Goal: Transaction & Acquisition: Purchase product/service

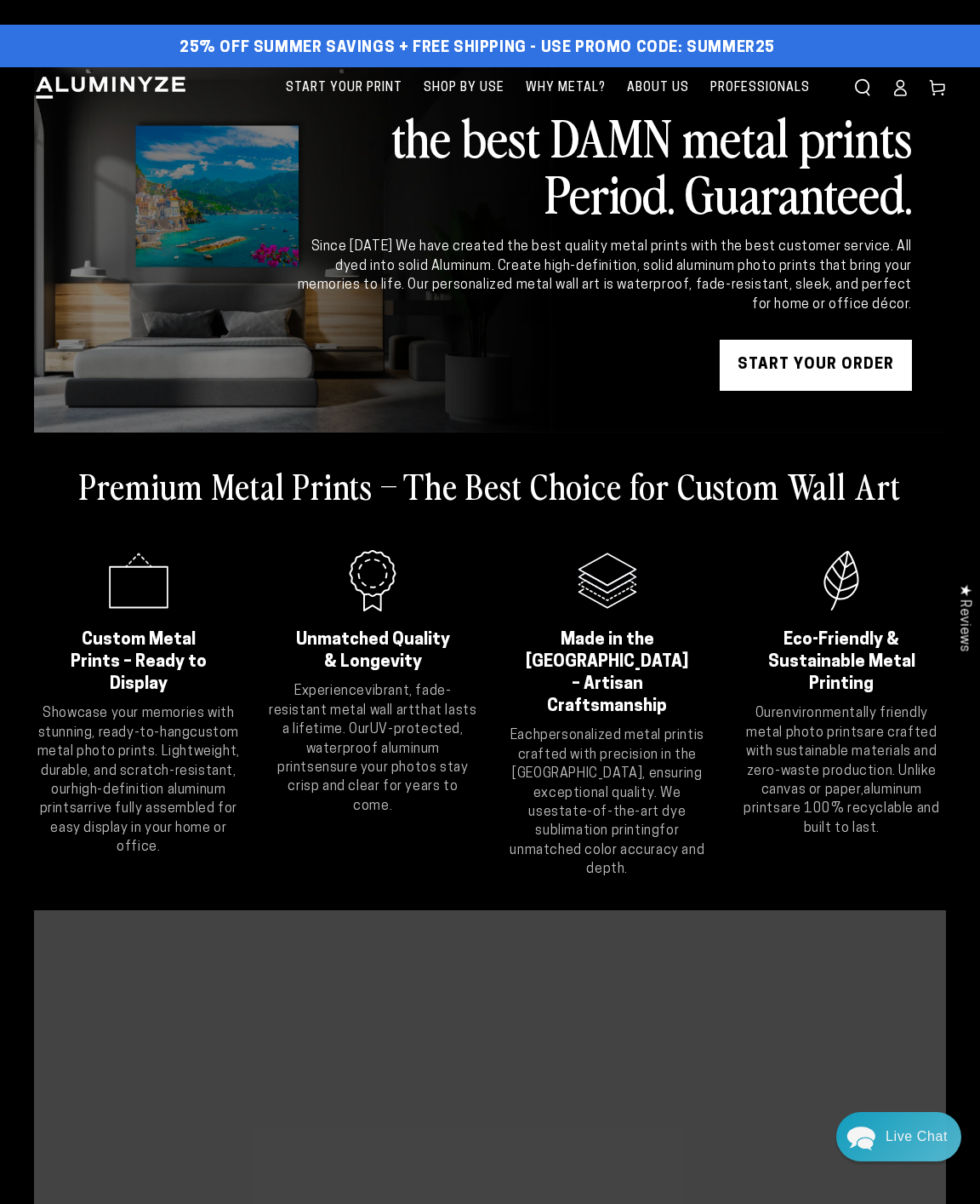
click at [741, 48] on span "25% off Summer Savings + Free Shipping - Use Promo Code: SUMMER25" at bounding box center [477, 48] width 596 height 18
copy span "SUMMER25"
click at [898, 92] on icon at bounding box center [900, 87] width 17 height 17
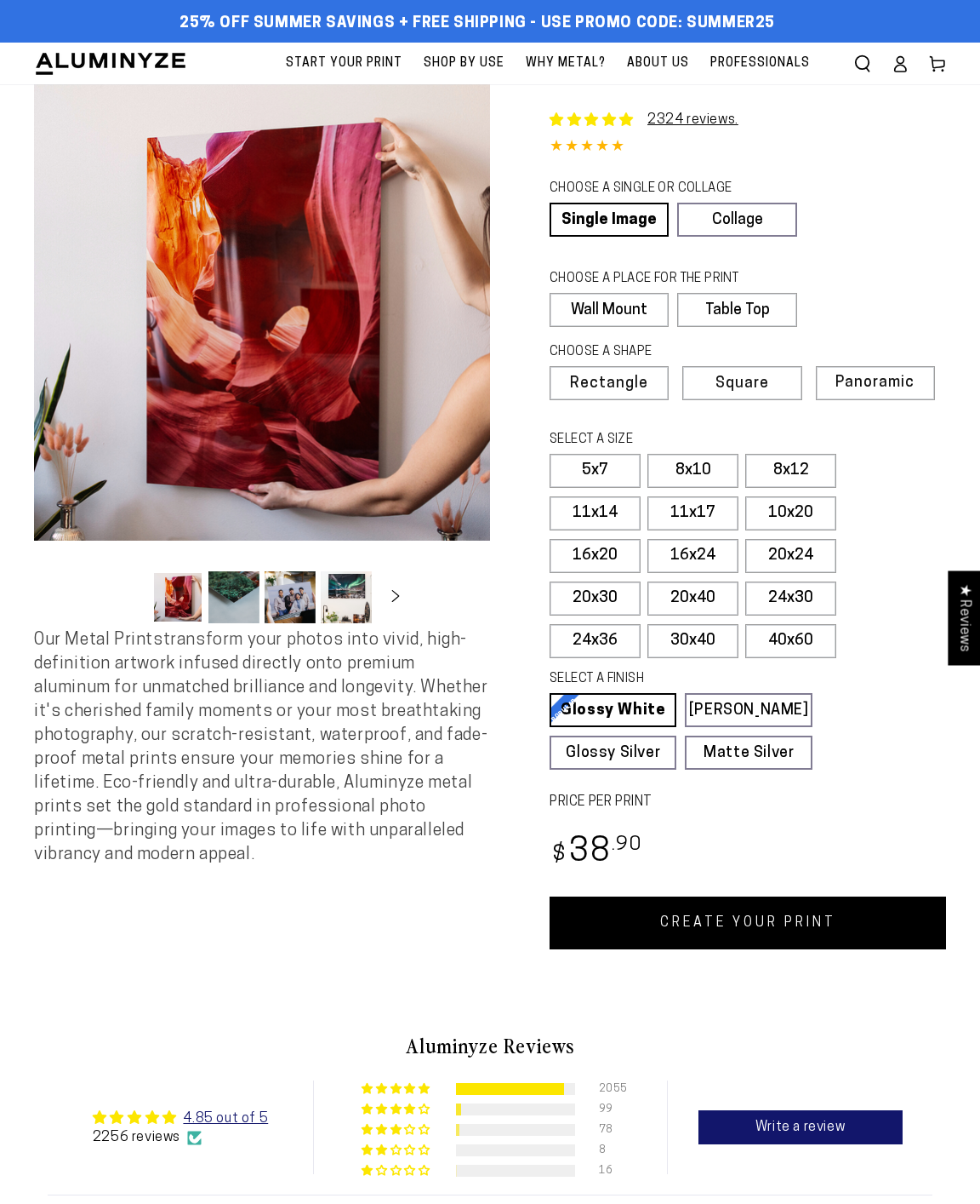
select select "**********"
click at [727, 223] on link "Collage" at bounding box center [736, 219] width 119 height 34
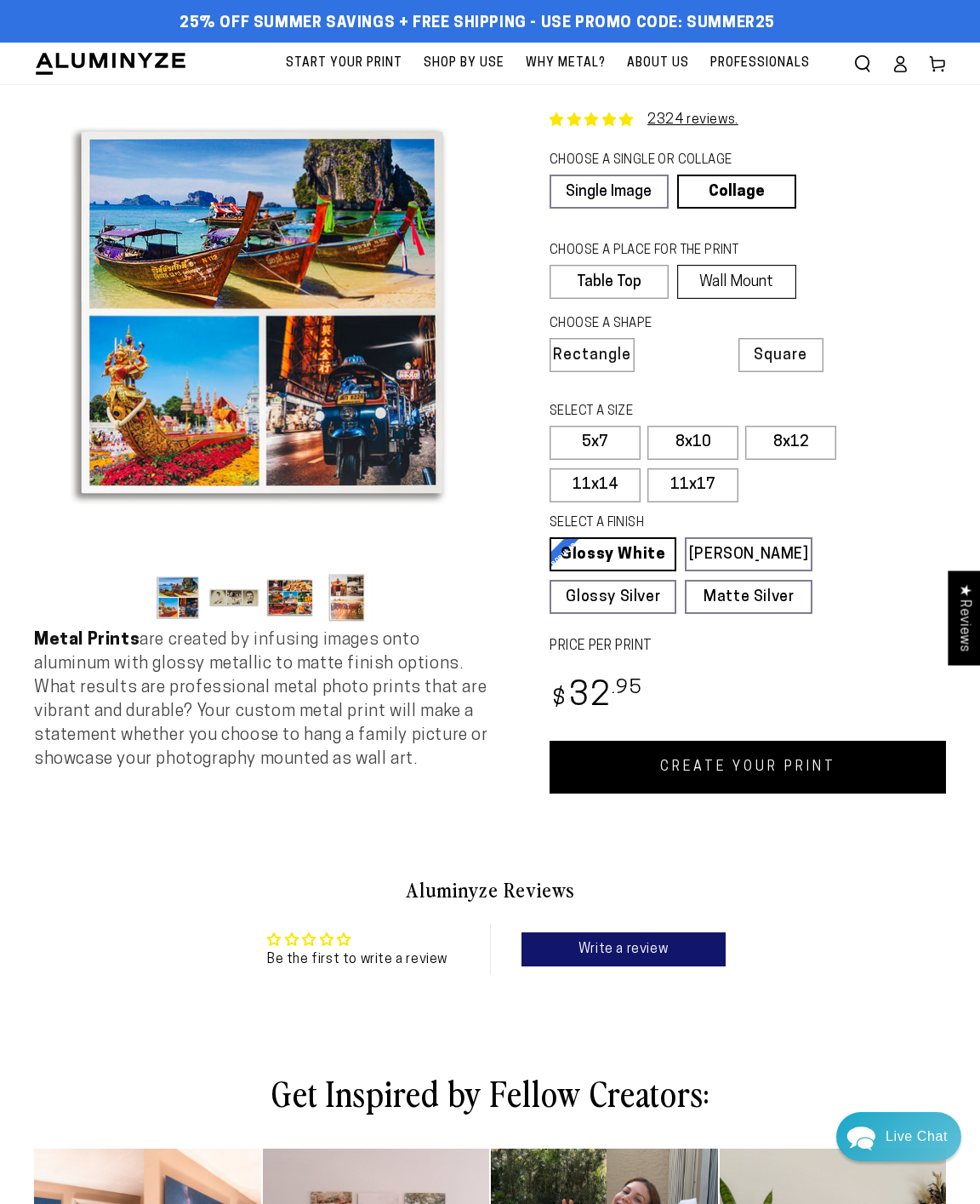
click at [713, 280] on label "Wall Mount" at bounding box center [736, 282] width 119 height 34
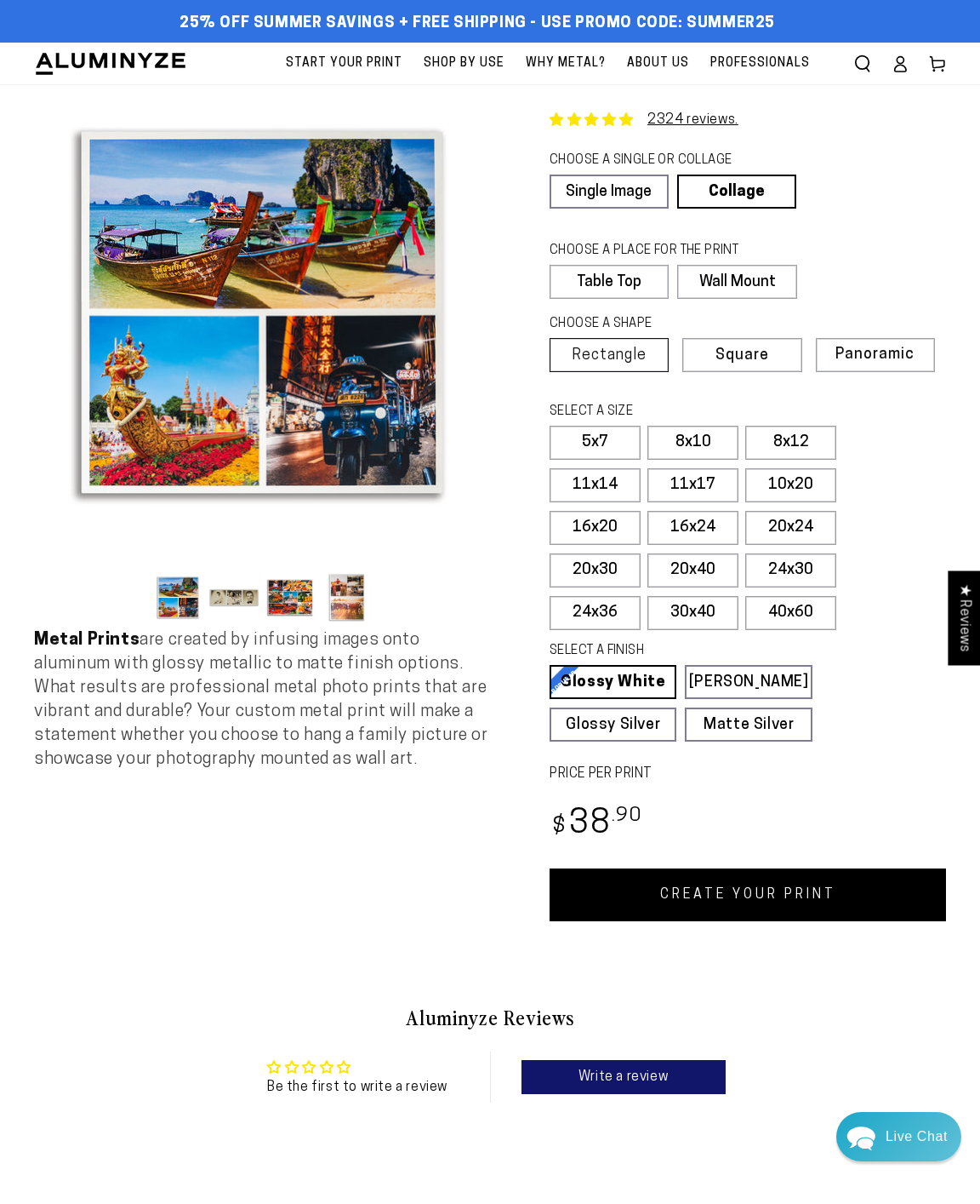
click at [633, 345] on label "Rectangle" at bounding box center [609, 355] width 119 height 34
click at [618, 444] on label "5x7" at bounding box center [595, 443] width 91 height 34
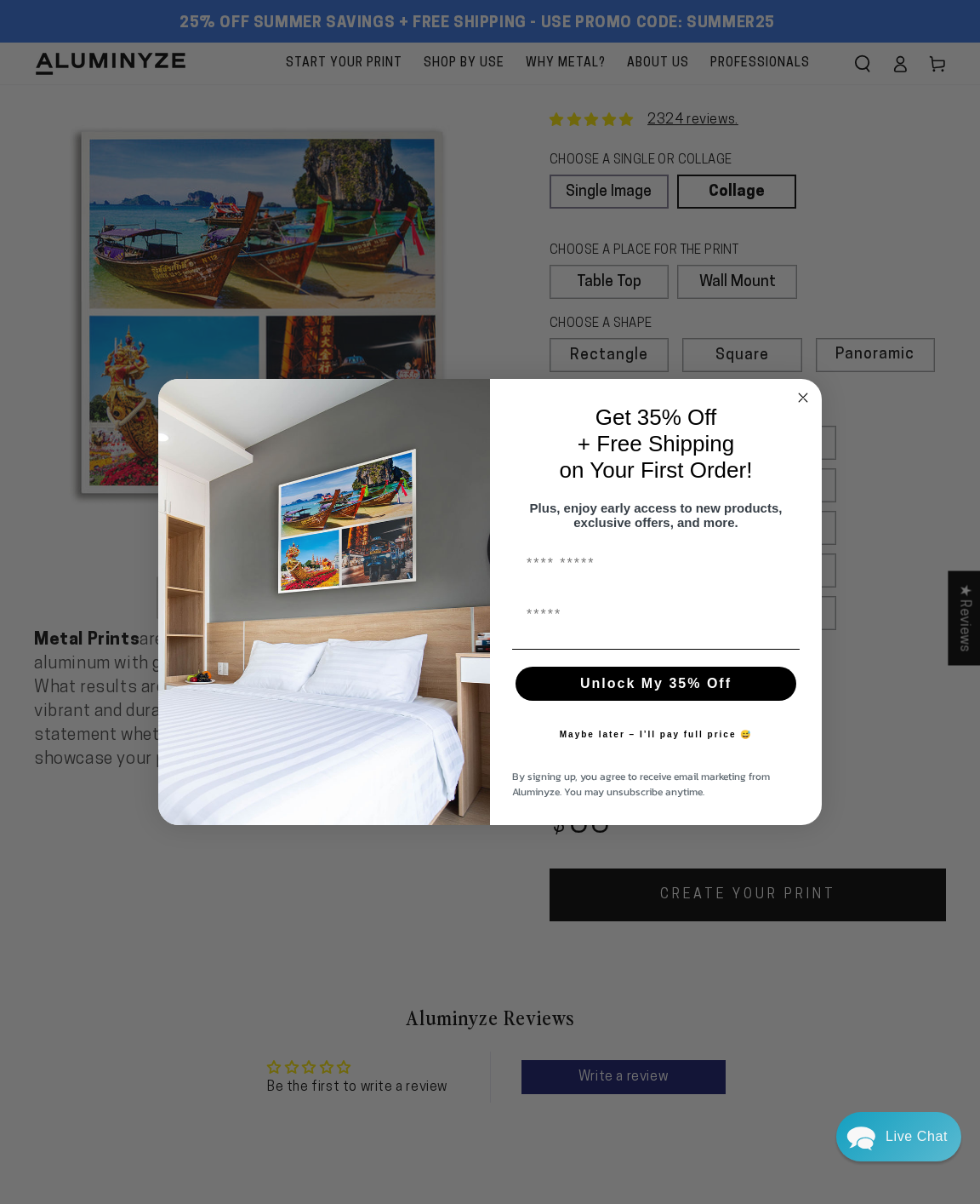
click at [800, 387] on icon "Close dialog" at bounding box center [802, 397] width 20 height 20
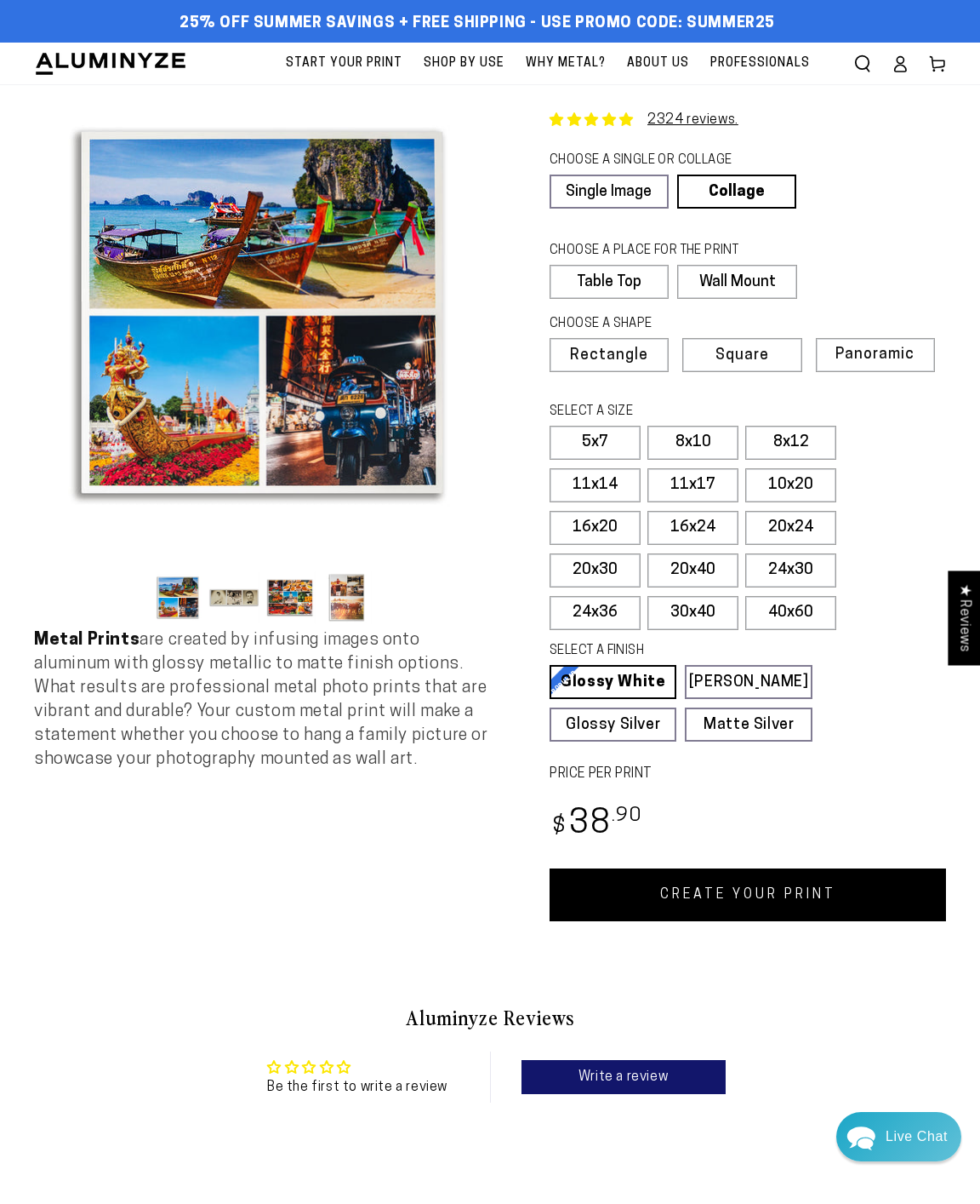
click at [742, 883] on link "CREATE YOUR PRINT" at bounding box center [748, 895] width 397 height 53
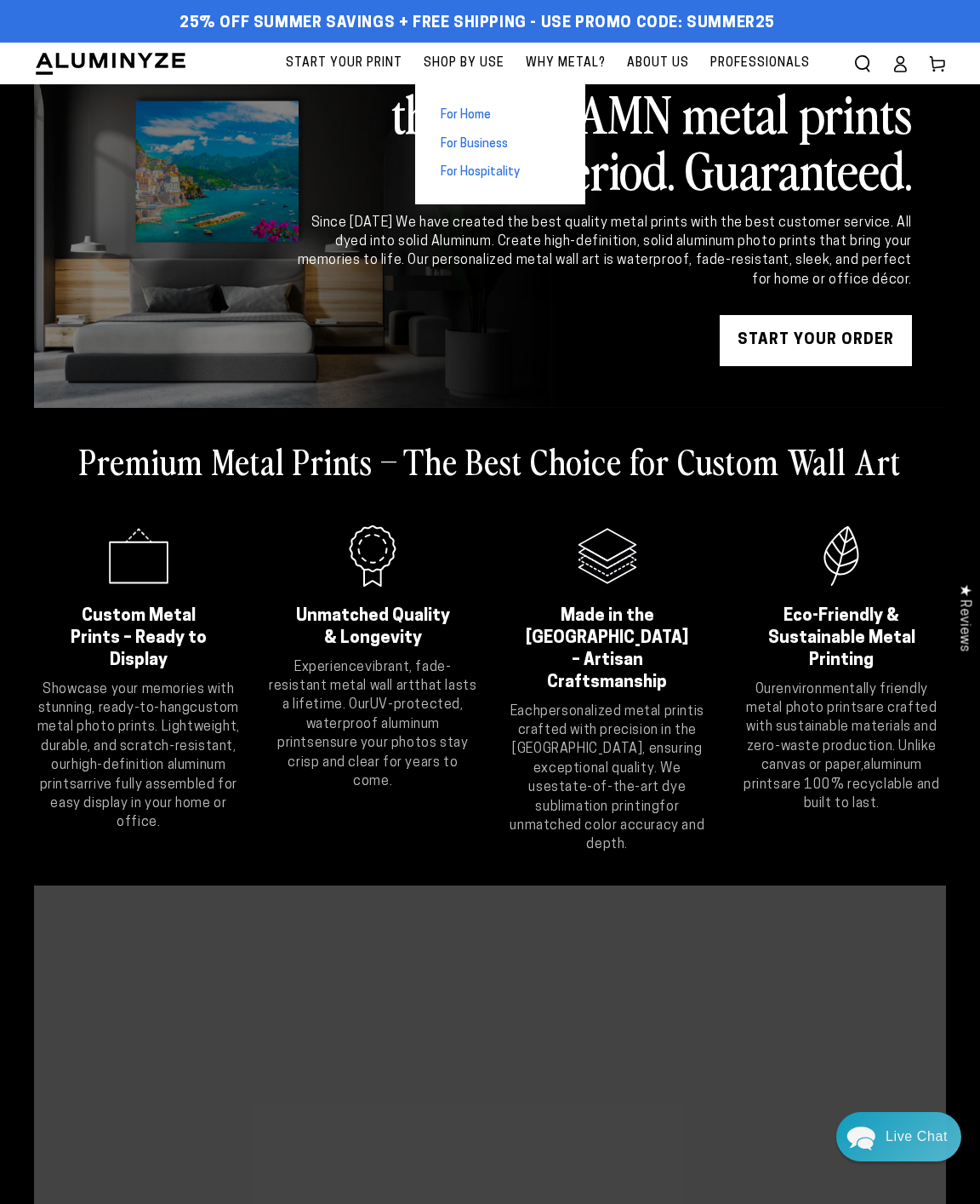
scroll to position [11, 0]
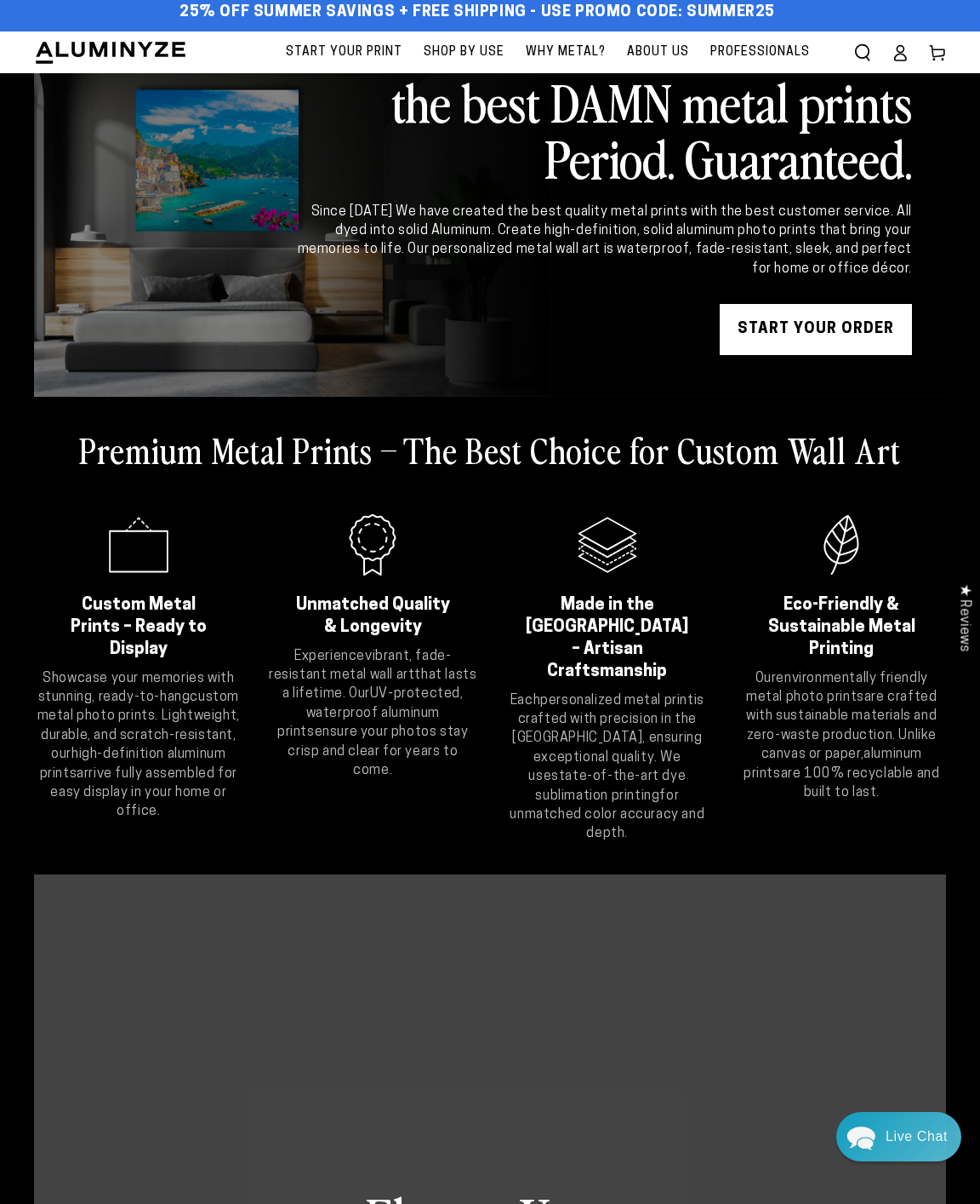
click at [347, 50] on span "Start Your Print" at bounding box center [344, 52] width 117 height 21
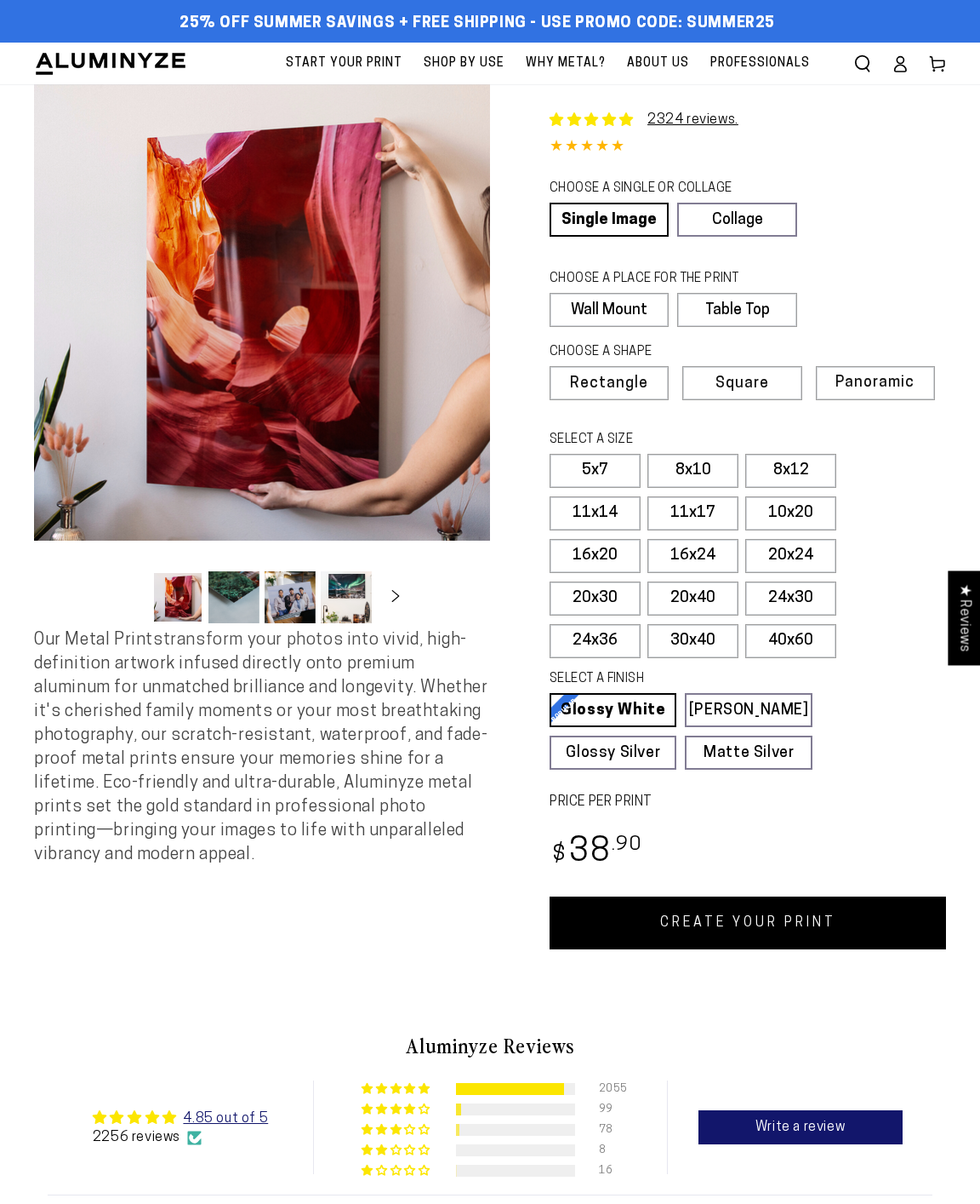
select select "**********"
click at [596, 471] on label "5x7" at bounding box center [595, 471] width 91 height 34
click at [757, 217] on link "Collage" at bounding box center [736, 219] width 119 height 34
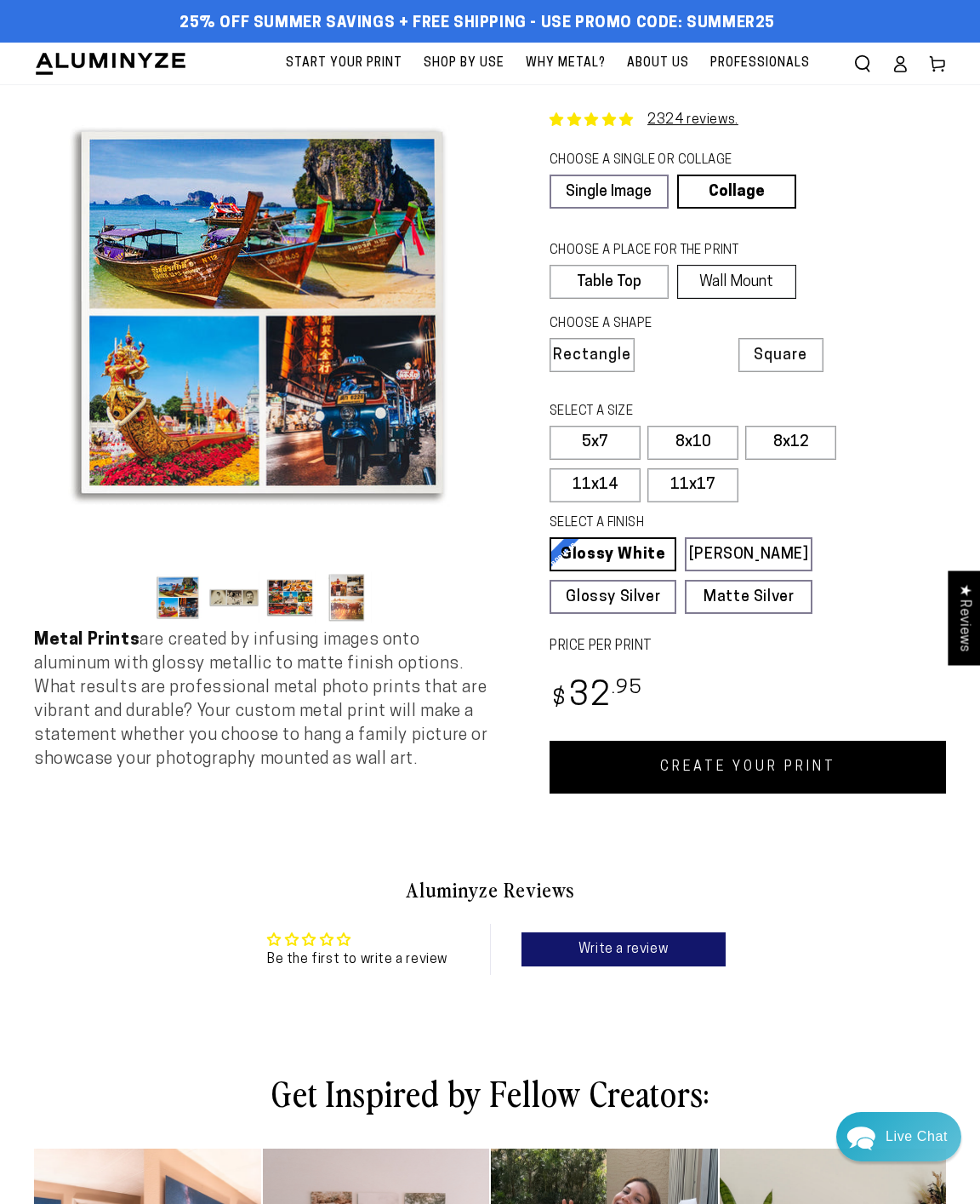
click at [728, 276] on label "Wall Mount" at bounding box center [736, 282] width 119 height 34
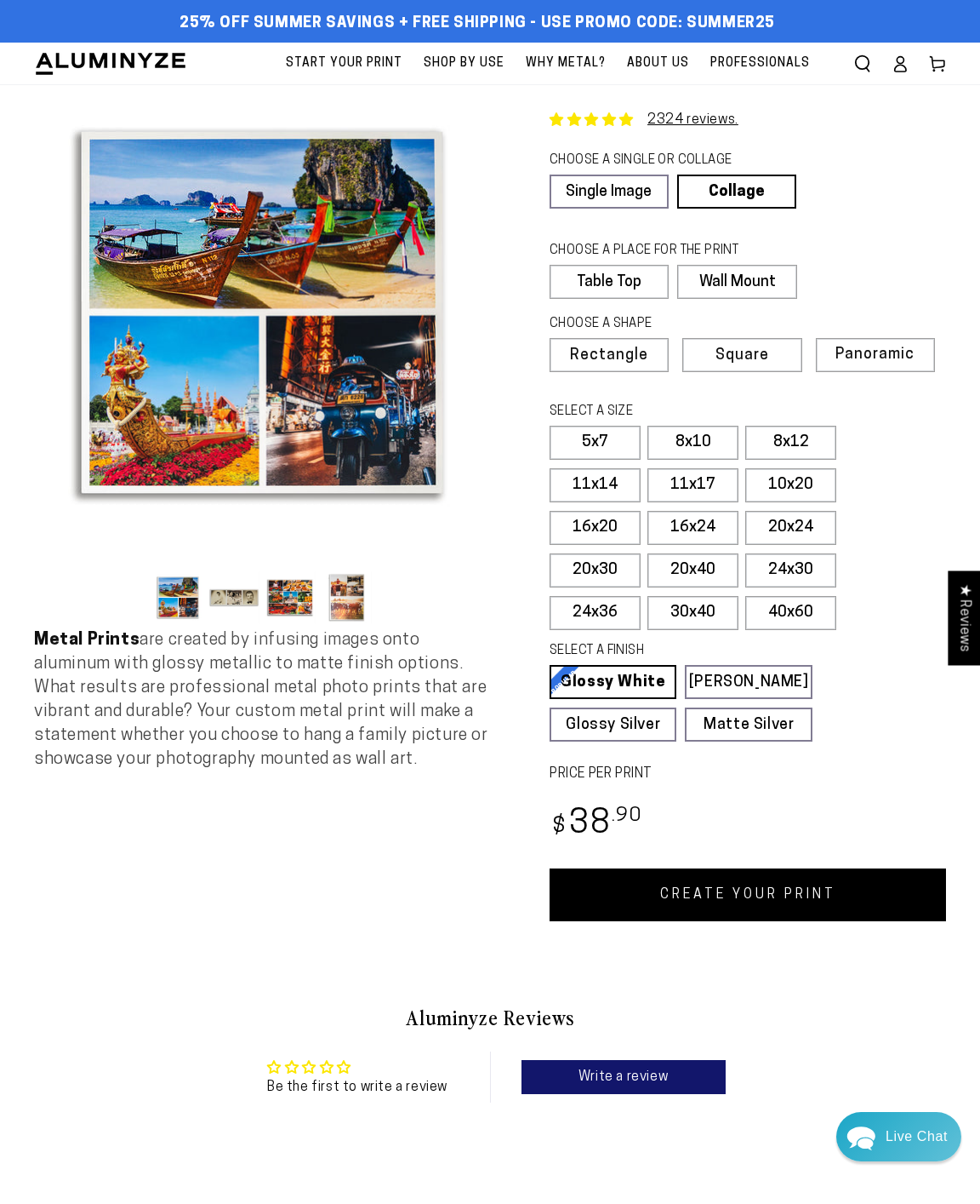
click at [671, 894] on link "CREATE YOUR PRINT" at bounding box center [748, 895] width 397 height 53
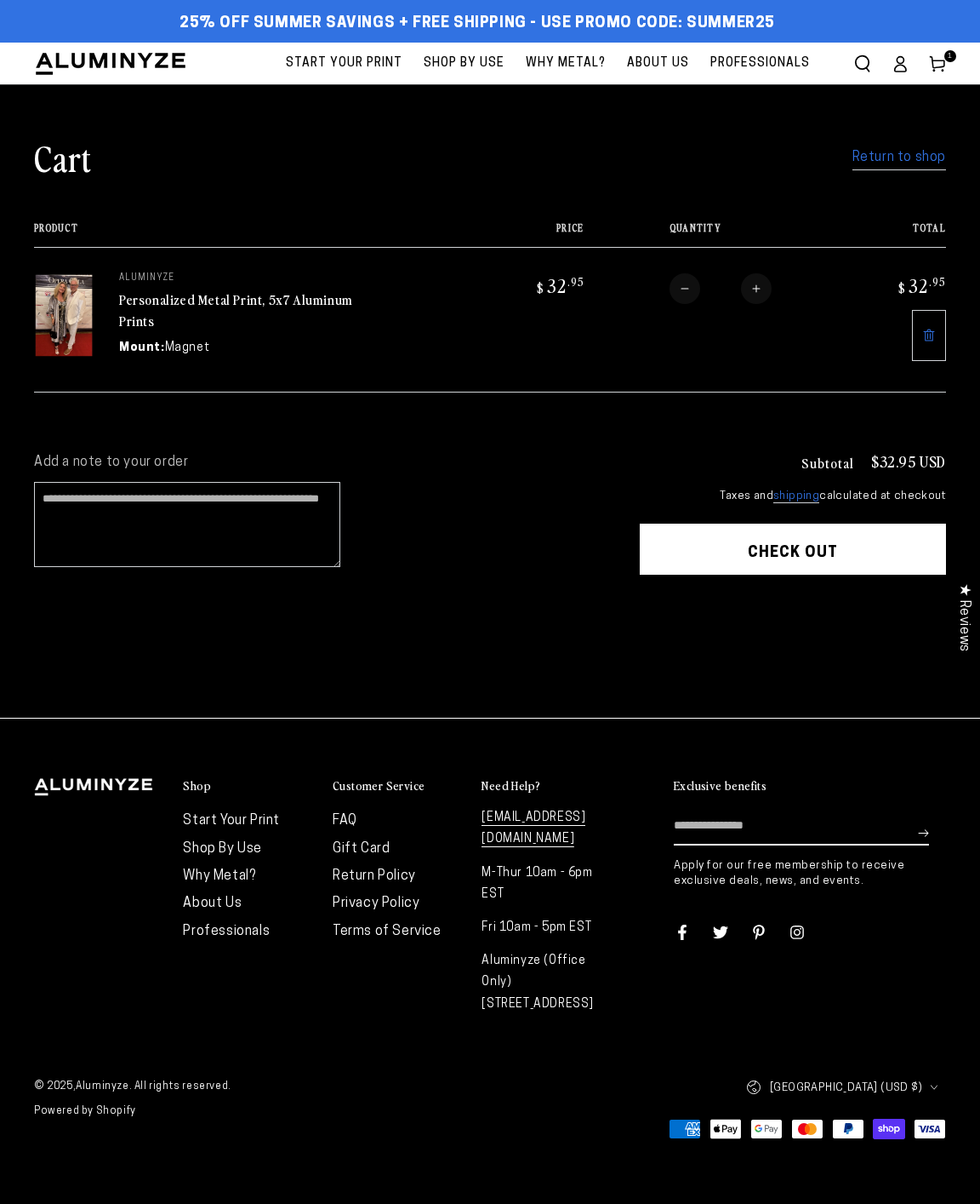
click at [339, 61] on span "Start Your Print" at bounding box center [344, 63] width 117 height 21
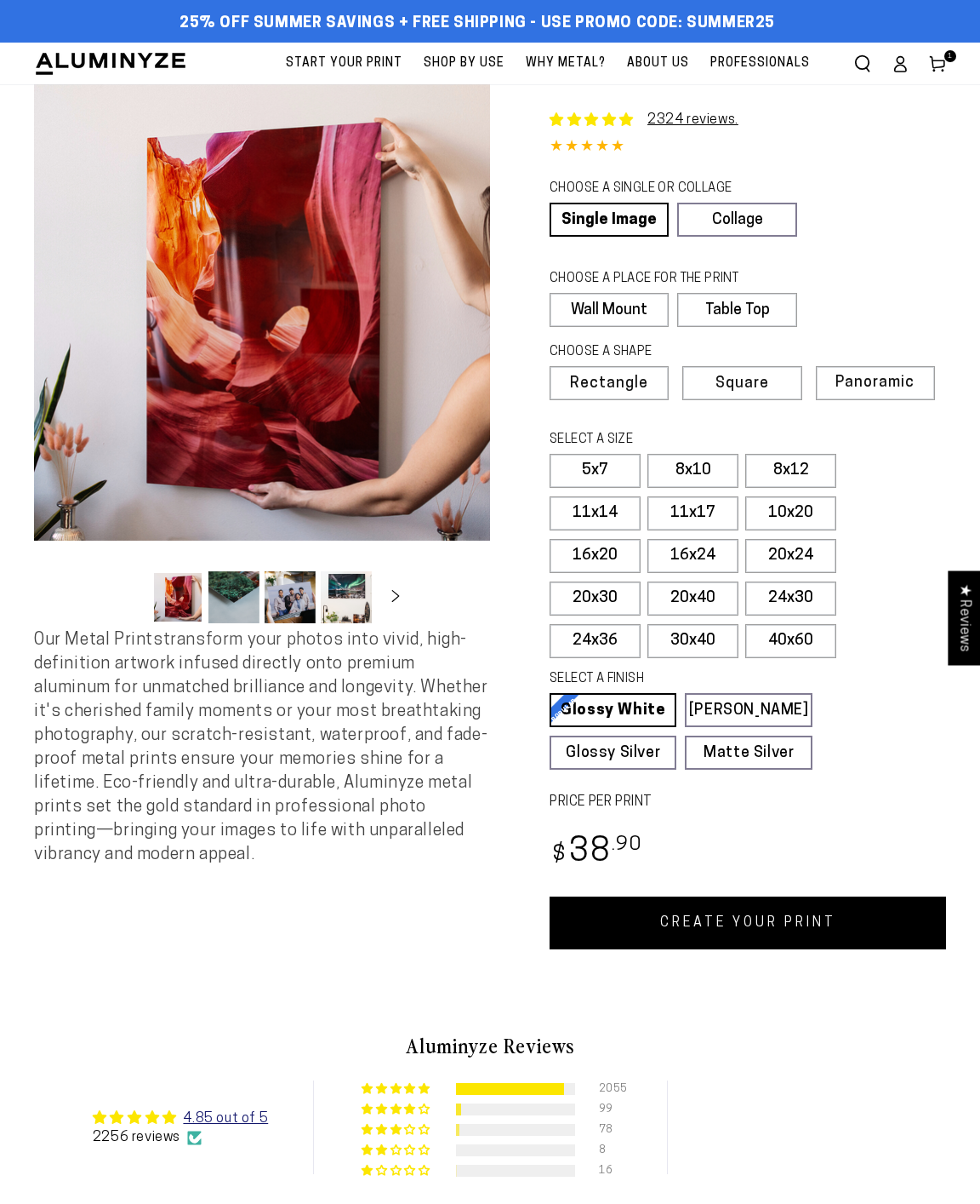
select select "**********"
click at [796, 940] on link "CREATE YOUR PRINT" at bounding box center [748, 922] width 397 height 53
